Goal: Find specific page/section: Find specific page/section

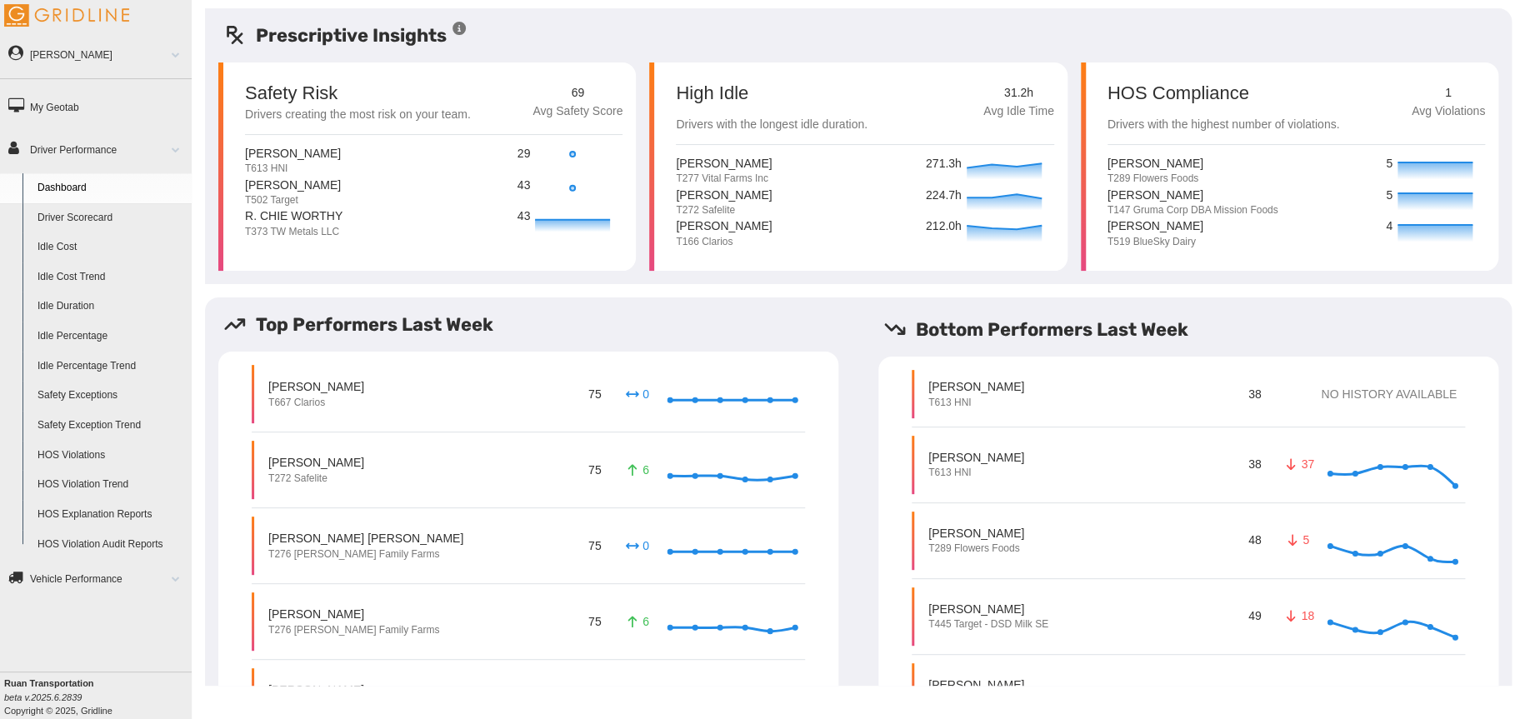
click at [100, 508] on link "HOS Explanation Reports" at bounding box center [111, 515] width 162 height 30
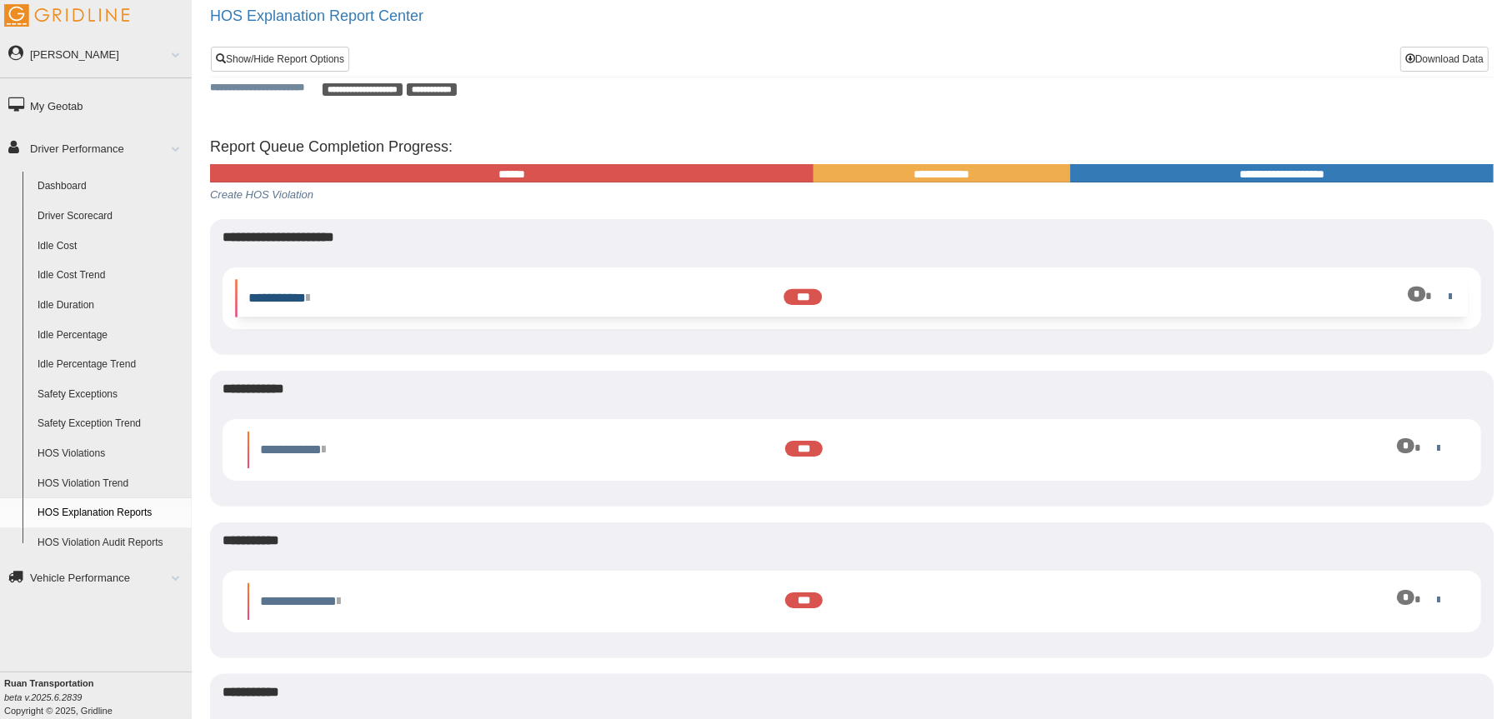
click at [309, 300] on link "**********" at bounding box center [278, 298] width 61 height 13
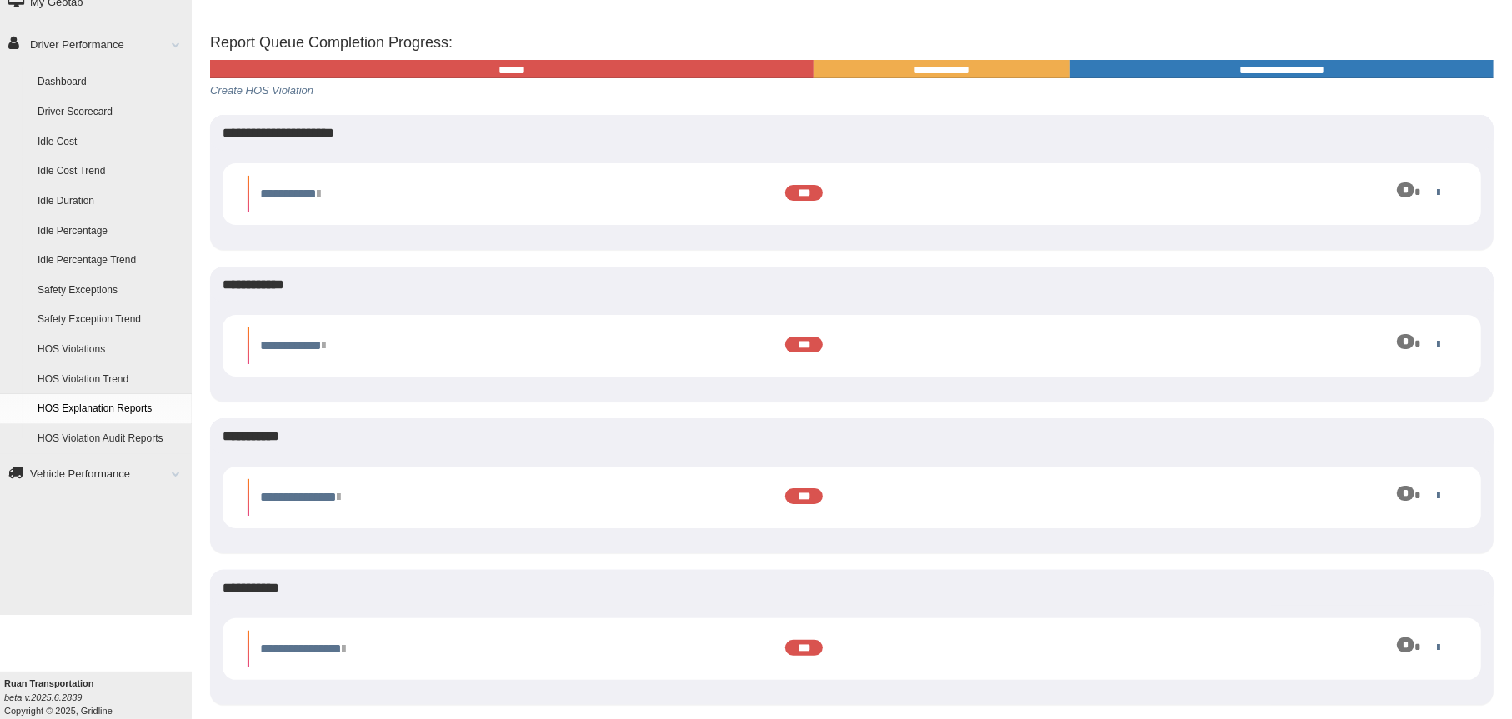
scroll to position [103, 0]
